Goal: Obtain resource: Download file/media

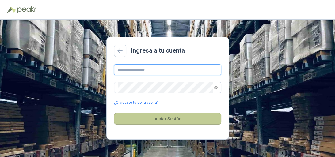
type input "**********"
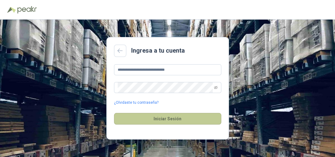
click at [169, 119] on button "Iniciar Sesión" at bounding box center [167, 119] width 107 height 12
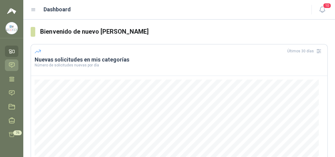
click at [13, 63] on icon at bounding box center [12, 65] width 6 height 6
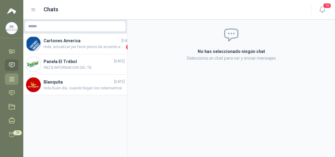
click at [11, 80] on icon at bounding box center [11, 79] width 5 height 4
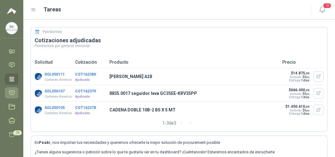
click at [10, 93] on icon at bounding box center [12, 93] width 6 height 6
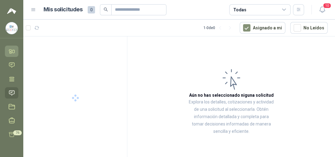
click at [12, 49] on icon at bounding box center [12, 51] width 6 height 6
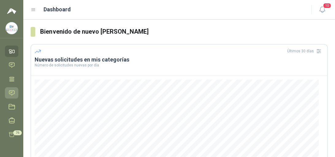
click at [11, 91] on icon at bounding box center [12, 93] width 6 height 6
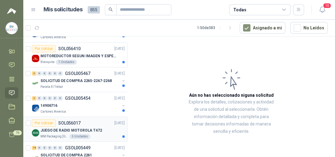
scroll to position [147, 0]
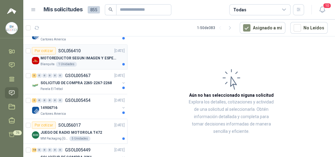
click at [70, 58] on p "MOTOREDUCTOR SEGUN IMAGEN Y ESPECIFICACIONES ADJUNTAS" at bounding box center [78, 58] width 76 height 6
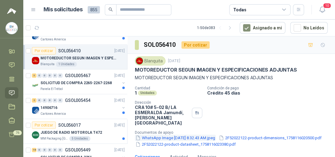
click at [166, 135] on button "WhatsApp Image [DATE] 8.32.43 AM.jpeg" at bounding box center [175, 138] width 81 height 6
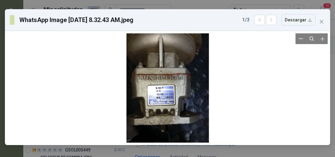
click at [164, 92] on div at bounding box center [168, 87] width 82 height 109
click at [165, 97] on div at bounding box center [168, 87] width 82 height 109
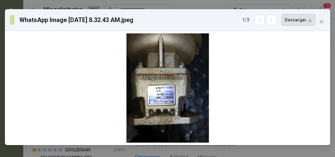
click at [303, 20] on button "Descargar" at bounding box center [298, 20] width 34 height 12
click at [191, 4] on div "WhatsApp Image [DATE] 8.32.43 AM.jpeg 1 / 3 Descargar" at bounding box center [167, 78] width 335 height 157
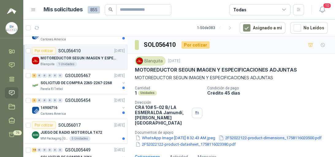
click at [218, 140] on button "2F52022122-product-dimensions_1758116020500.pdf" at bounding box center [270, 138] width 104 height 6
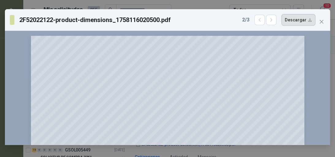
click at [299, 20] on button "Descargar" at bounding box center [298, 20] width 34 height 12
click at [320, 23] on icon "close" at bounding box center [322, 22] width 4 height 4
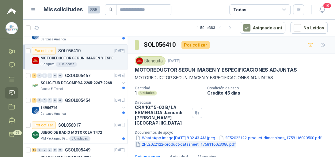
click at [159, 145] on button "2F52022122-product-datasheet_1758116023380.pdf" at bounding box center [185, 144] width 101 height 6
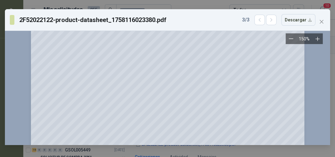
scroll to position [674, 0]
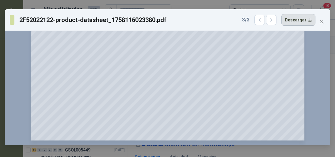
click at [298, 21] on button "Descargar" at bounding box center [298, 20] width 34 height 12
click at [322, 22] on icon "close" at bounding box center [321, 21] width 5 height 5
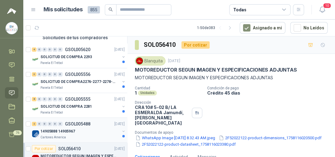
scroll to position [0, 0]
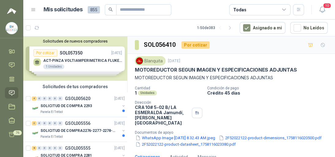
click at [82, 59] on div "Solicitudes de nuevos compradores Por cotizar SOL057350 [DATE] ACT-PINZA VOLTIA…" at bounding box center [75, 58] width 104 height 44
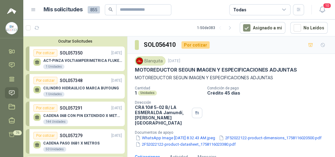
click at [83, 115] on p "CADENA 06B CON PIN EXTENDIDO X METROS" at bounding box center [82, 116] width 79 height 4
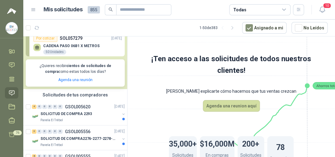
scroll to position [98, 0]
